Goal: Information Seeking & Learning: Learn about a topic

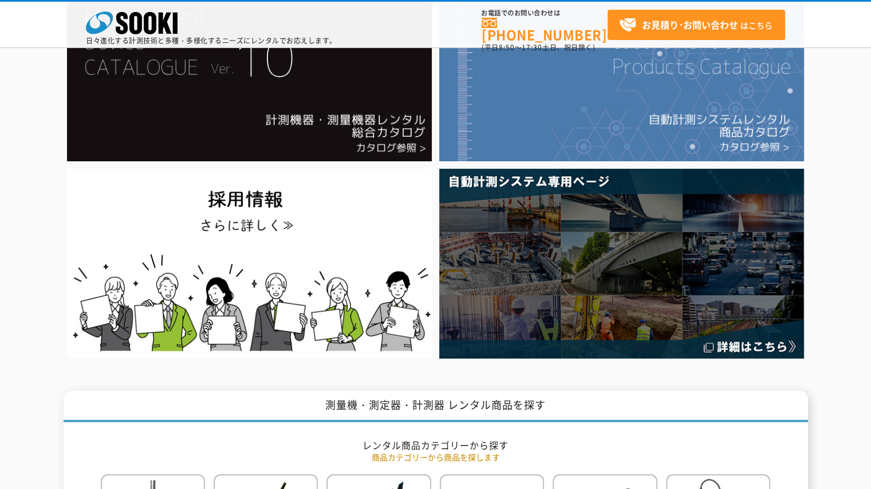
scroll to position [57, 0]
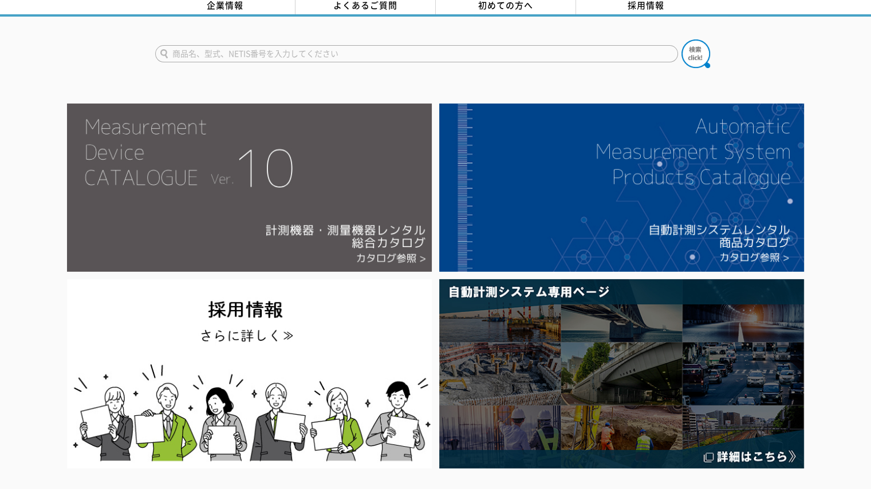
click at [366, 178] on img at bounding box center [249, 188] width 365 height 168
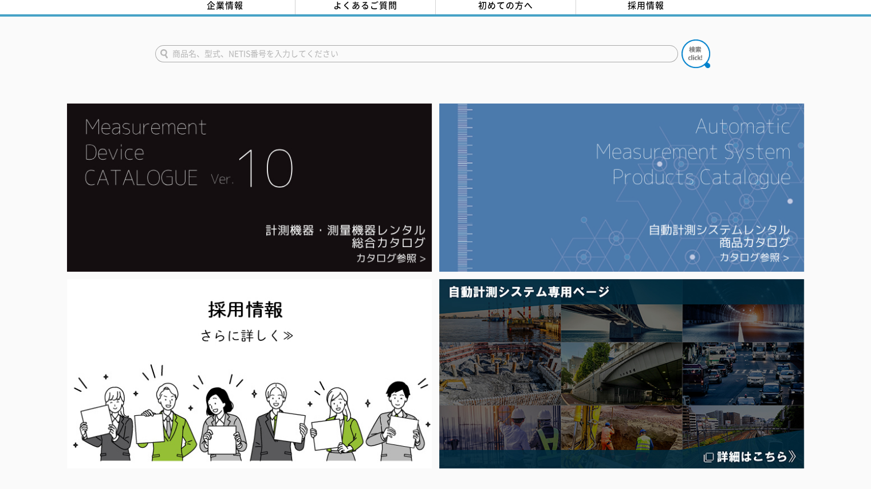
click at [662, 169] on img at bounding box center [621, 188] width 365 height 168
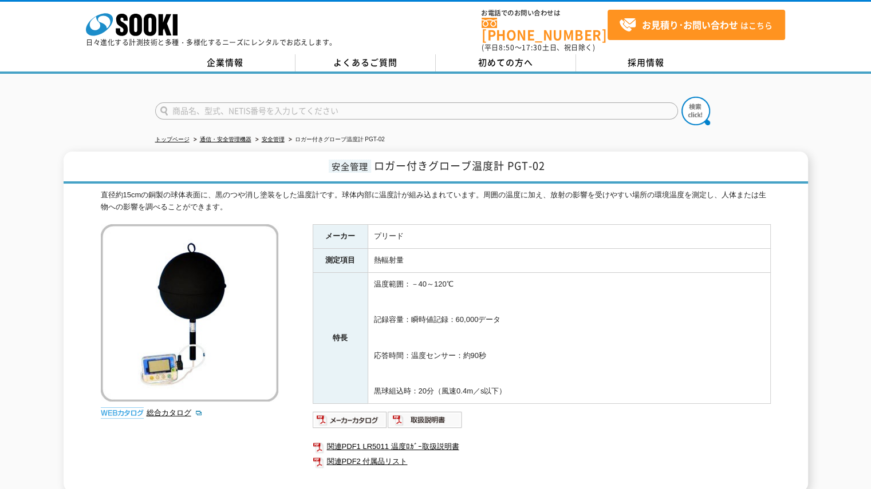
scroll to position [57, 0]
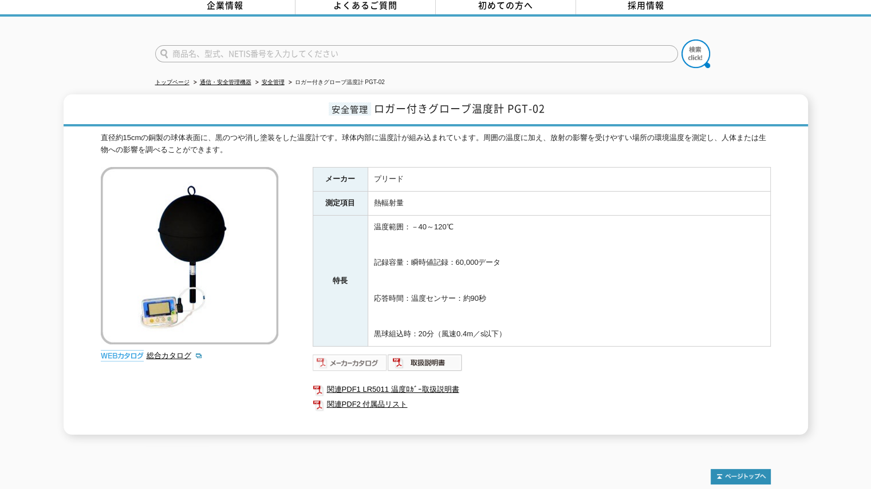
click at [363, 362] on img at bounding box center [350, 363] width 75 height 18
click at [425, 357] on img at bounding box center [425, 363] width 75 height 18
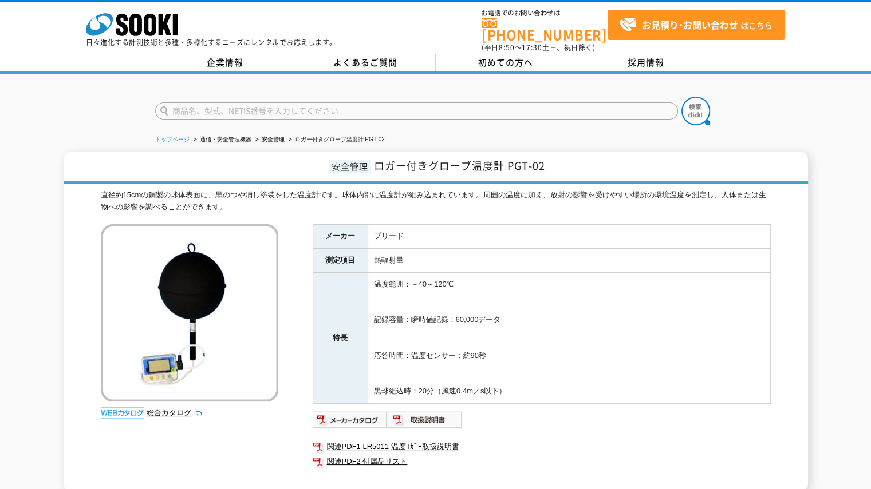
click at [171, 136] on link "トップページ" at bounding box center [172, 139] width 34 height 6
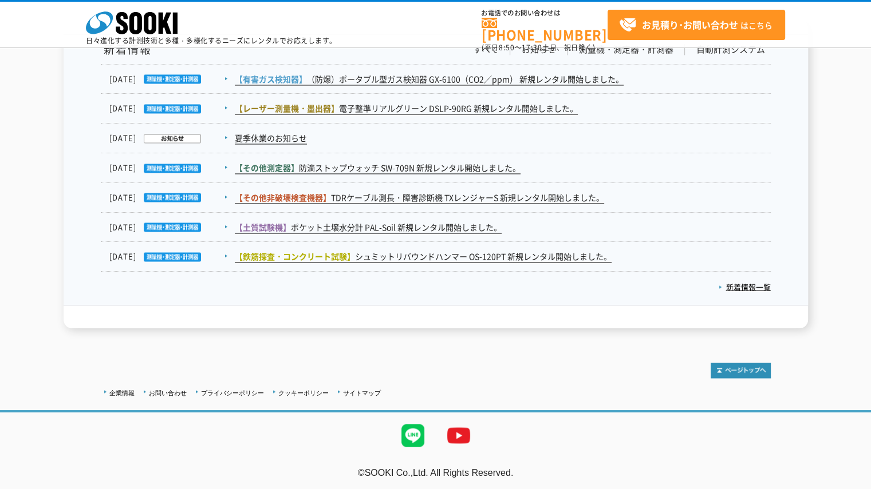
scroll to position [1738, 0]
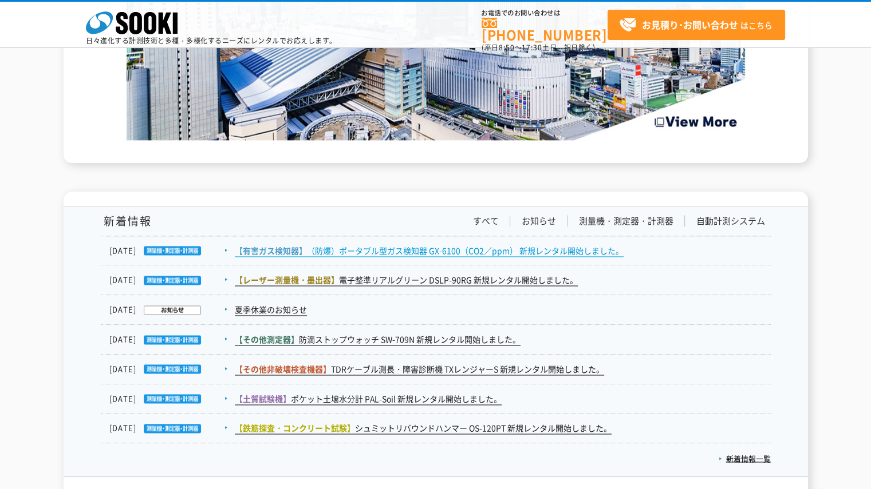
click at [503, 248] on link "【有害ガス検知器】 （防爆）ポータブル型ガス検知器 GX-6100（CO2／ppm） 新規レンタル開始しました。" at bounding box center [429, 251] width 389 height 12
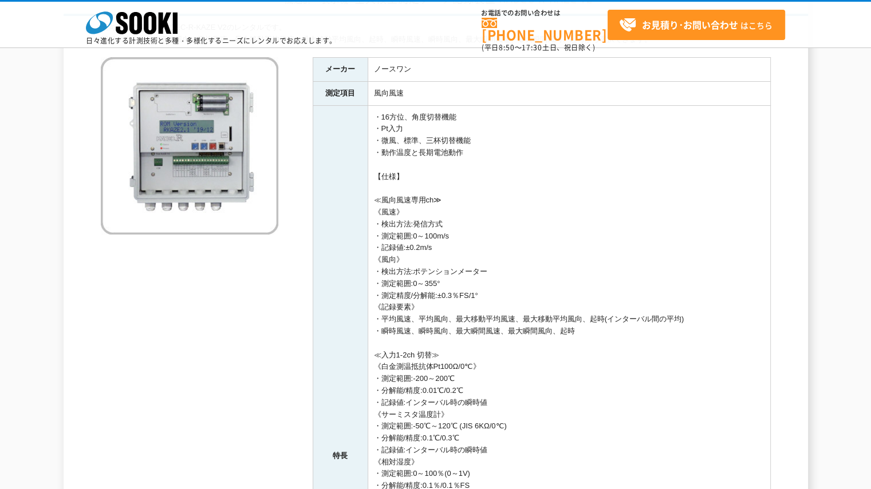
scroll to position [57, 0]
